Goal: Information Seeking & Learning: Learn about a topic

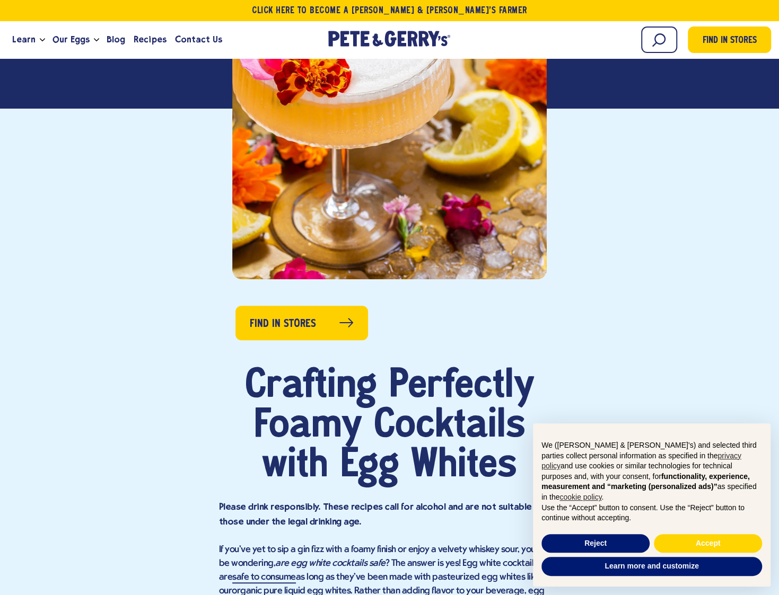
scroll to position [318, 0]
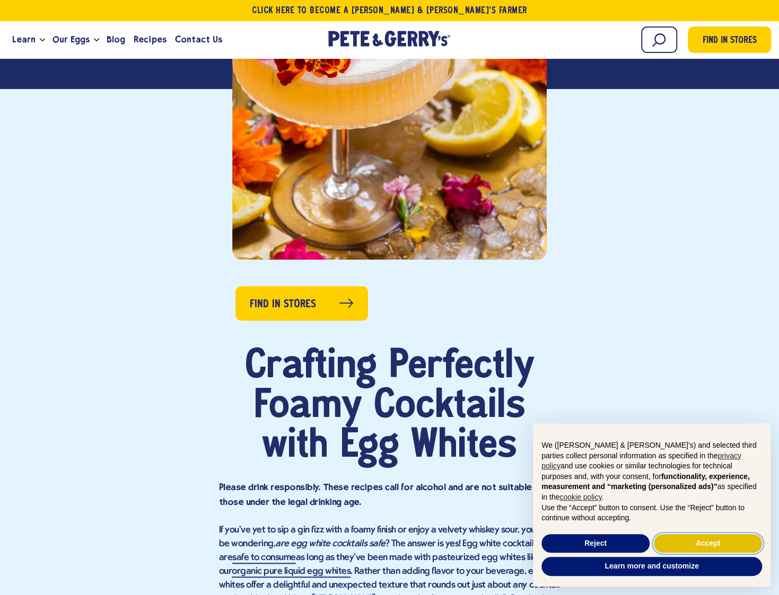
drag, startPoint x: 686, startPoint y: 545, endPoint x: 682, endPoint y: 541, distance: 5.6
click at [686, 545] on button "Accept" at bounding box center [708, 543] width 108 height 19
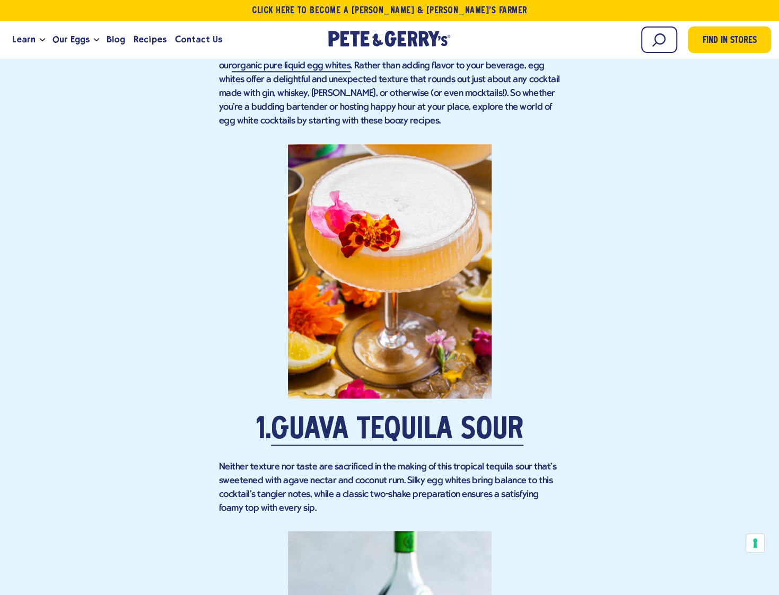
scroll to position [901, 0]
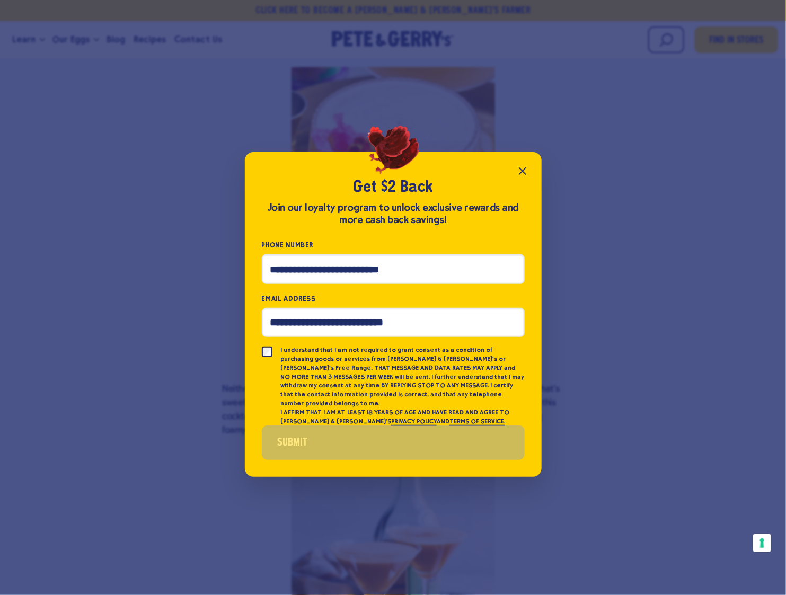
click at [525, 173] on icon "Close popup" at bounding box center [523, 171] width 6 height 6
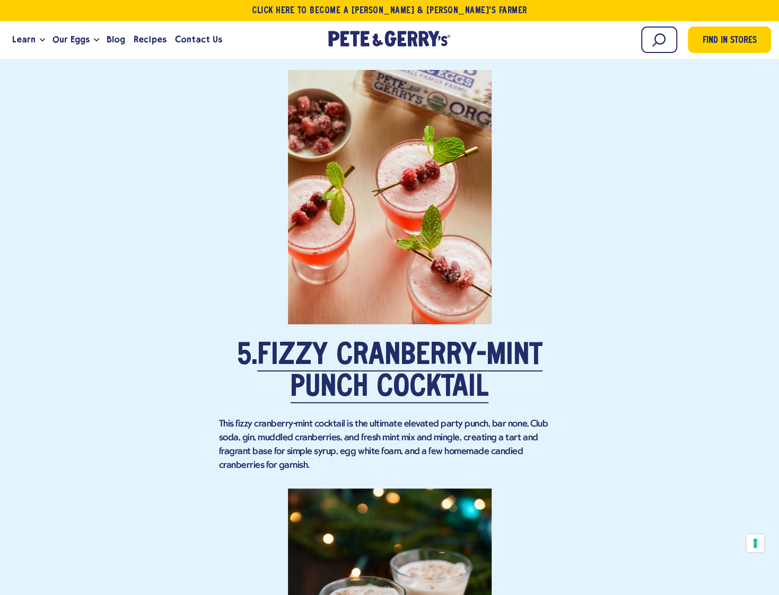
scroll to position [2863, 0]
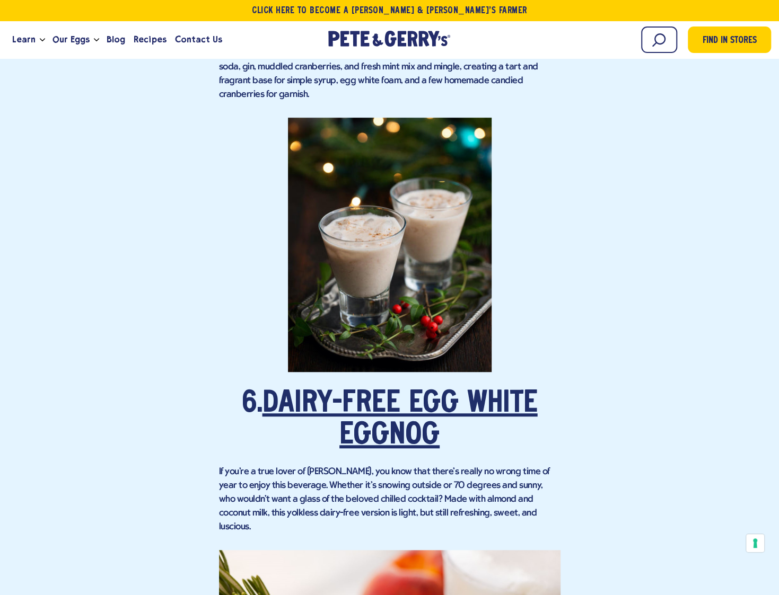
click at [417, 392] on link "Dairy-Free Egg White Eggnog" at bounding box center [399, 421] width 275 height 62
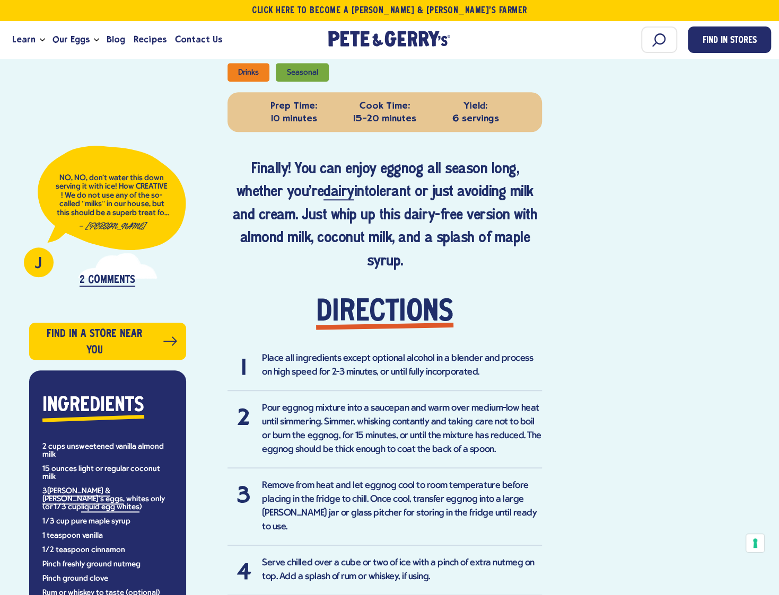
scroll to position [583, 0]
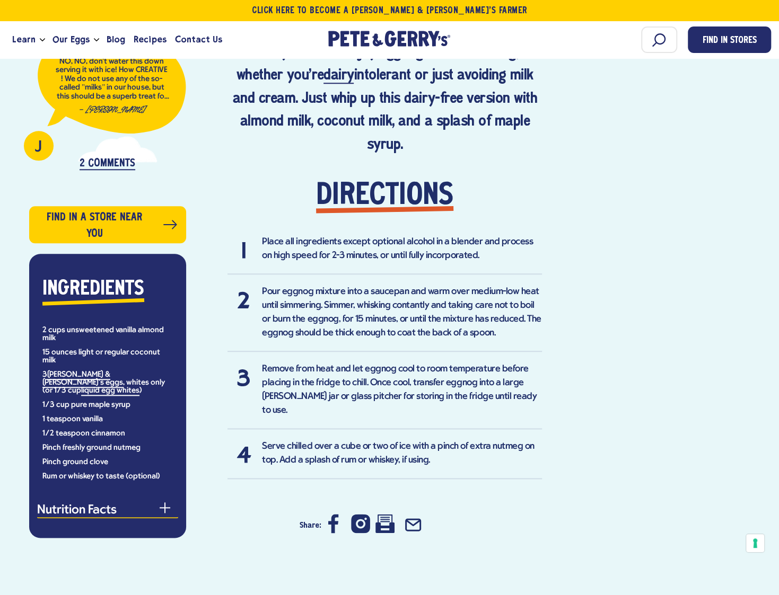
click at [159, 505] on button "Nutrition Facts" at bounding box center [107, 512] width 141 height 14
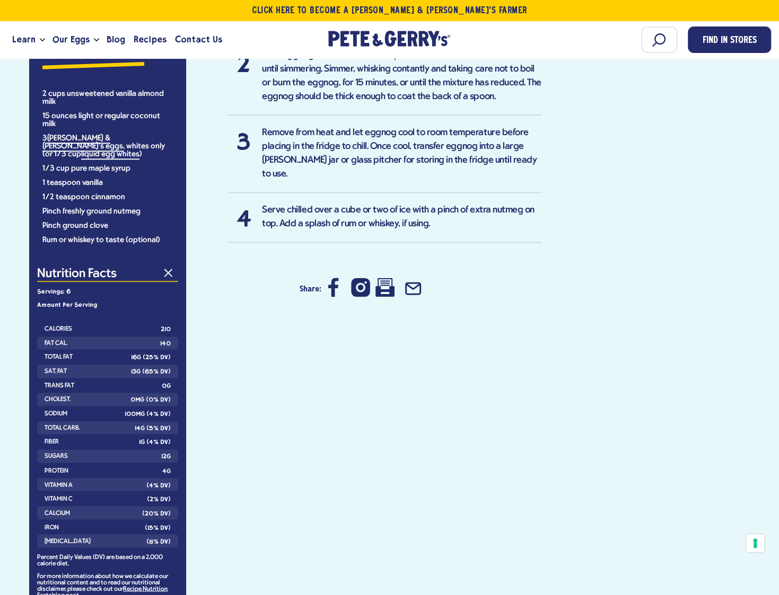
scroll to position [795, 0]
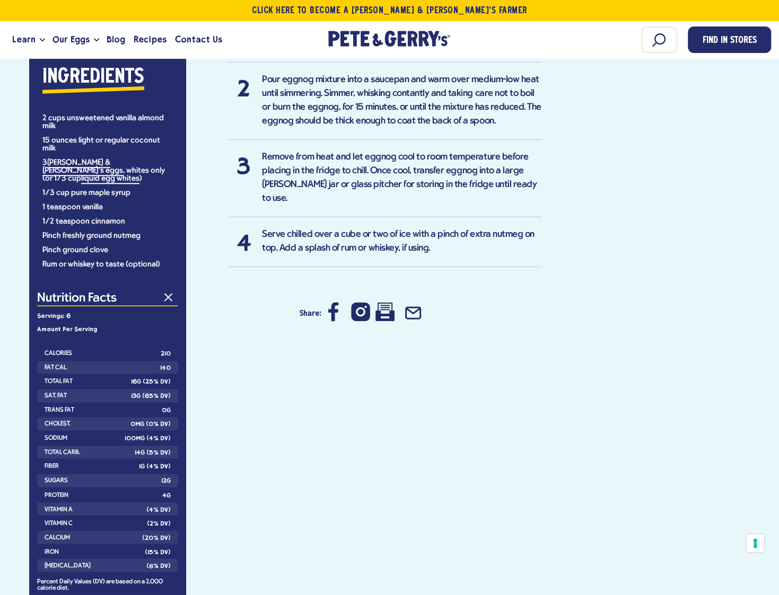
click at [167, 293] on span "button" at bounding box center [168, 297] width 8 height 8
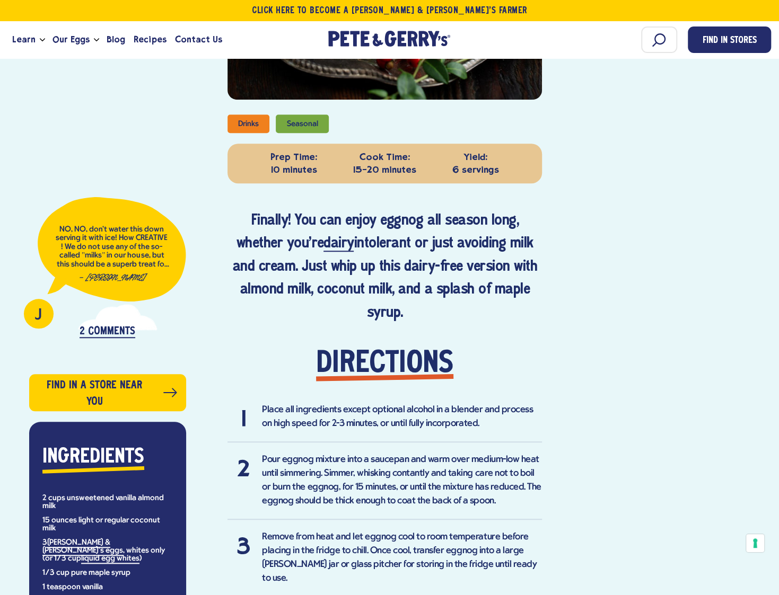
scroll to position [371, 0]
